Goal: Obtain resource: Download file/media

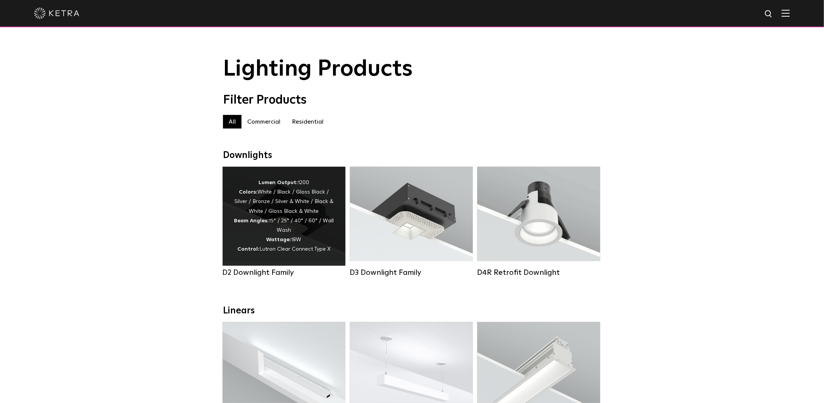
click at [246, 252] on strong "Control:" at bounding box center [248, 248] width 22 height 5
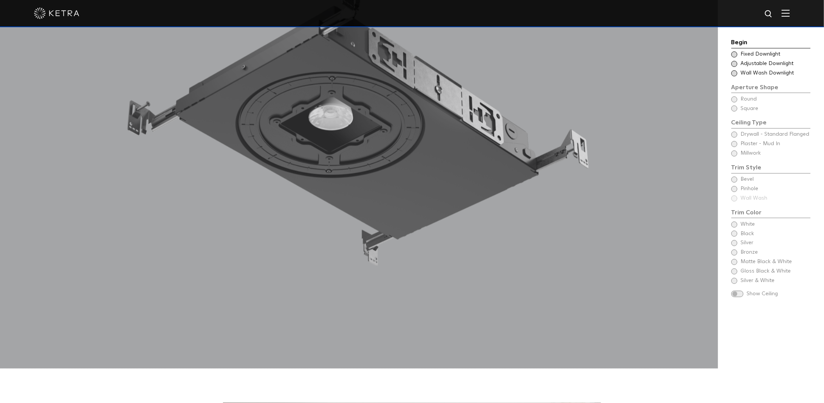
scroll to position [831, 0]
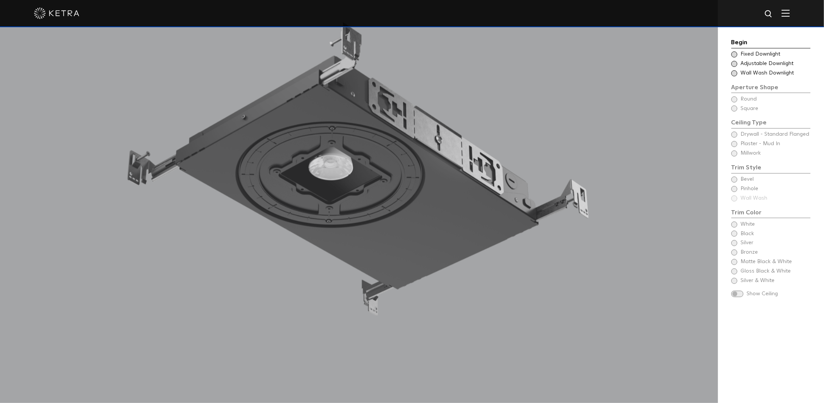
click at [750, 62] on span "Adjustable Downlight" at bounding box center [775, 64] width 69 height 8
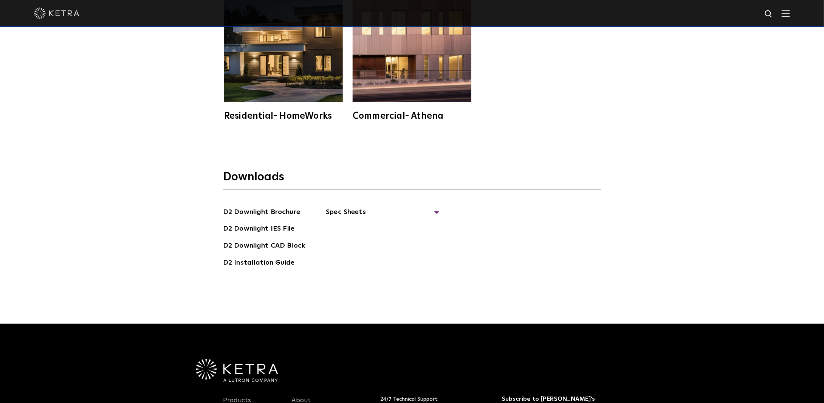
scroll to position [2279, 0]
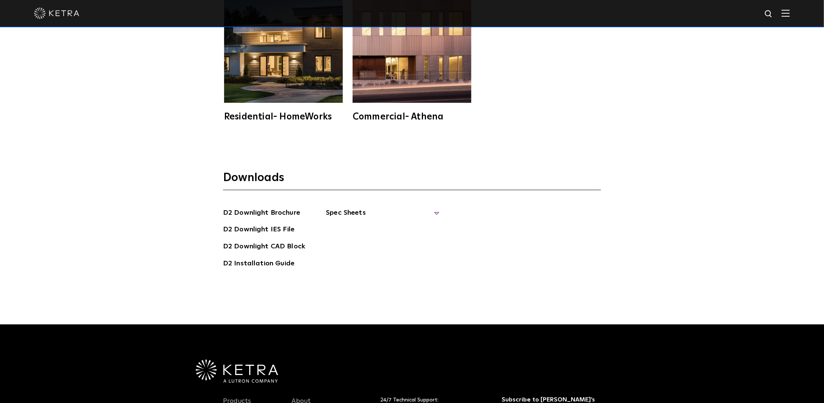
click at [354, 207] on span "Spec Sheets" at bounding box center [382, 215] width 113 height 17
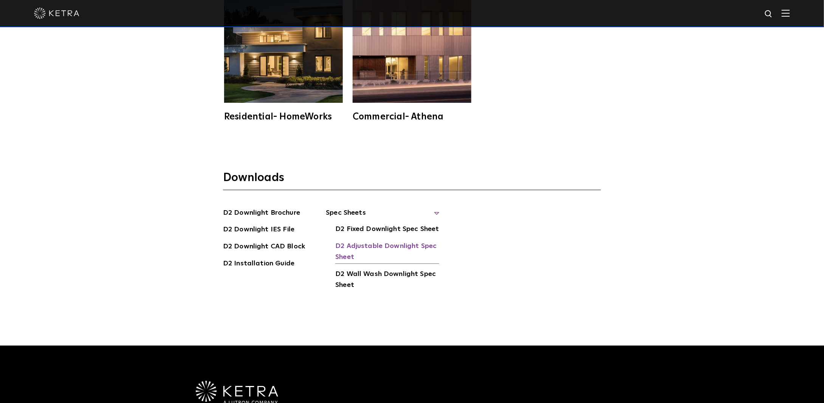
click at [375, 241] on link "D2 Adjustable Downlight Spec Sheet" at bounding box center [387, 252] width 104 height 23
